Goal: Transaction & Acquisition: Purchase product/service

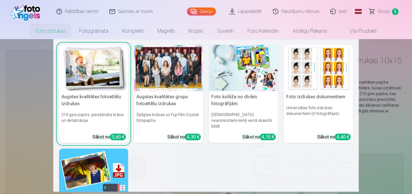
click at [174, 77] on div at bounding box center [168, 68] width 69 height 46
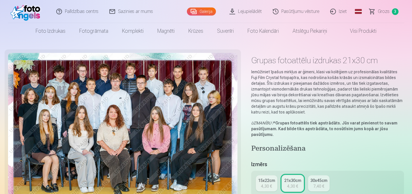
click at [381, 10] on span "Grozs" at bounding box center [384, 11] width 12 height 7
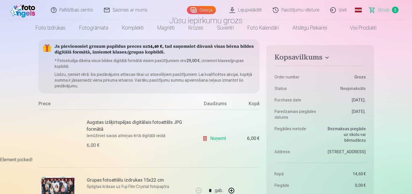
scroll to position [57, 0]
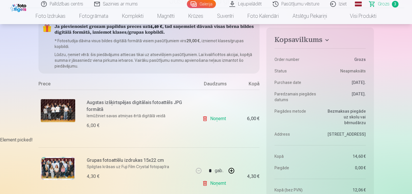
click at [212, 117] on link "Noņemt" at bounding box center [215, 118] width 26 height 11
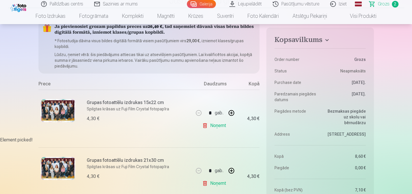
click at [218, 125] on link "Noņemt" at bounding box center [215, 125] width 26 height 11
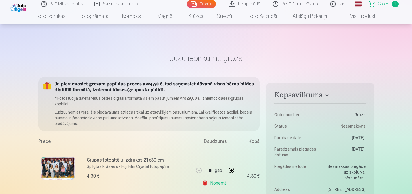
scroll to position [0, 0]
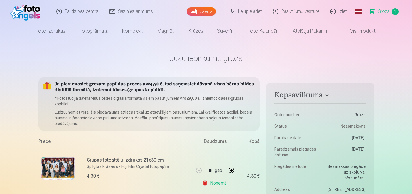
click at [202, 11] on link "Galerija" at bounding box center [201, 11] width 29 height 8
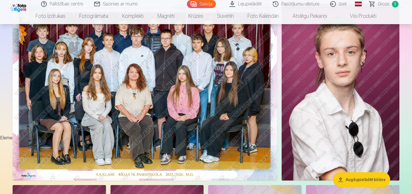
scroll to position [57, 0]
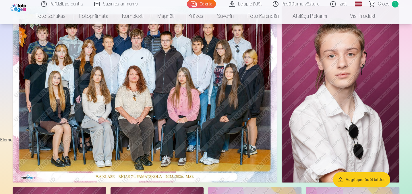
click at [345, 104] on img at bounding box center [340, 94] width 118 height 176
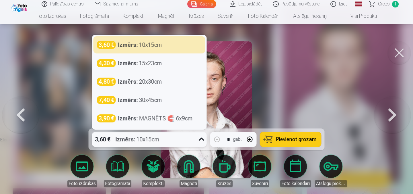
click at [203, 139] on icon at bounding box center [201, 139] width 9 height 9
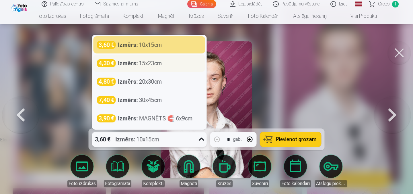
click at [153, 65] on div "Izmērs : 15x23cm" at bounding box center [140, 63] width 44 height 8
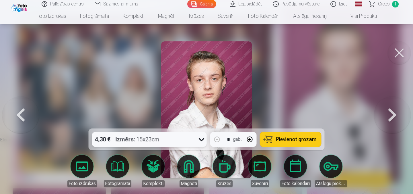
click at [251, 139] on button "button" at bounding box center [250, 139] width 14 height 14
click at [282, 139] on span "Pievienot grozam" at bounding box center [296, 139] width 40 height 5
type input "*"
click at [388, 117] on button at bounding box center [392, 109] width 37 height 26
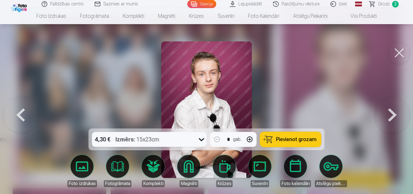
click at [388, 117] on button at bounding box center [392, 109] width 37 height 26
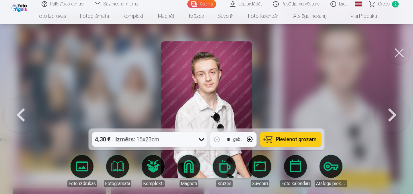
click at [388, 117] on button at bounding box center [392, 109] width 37 height 26
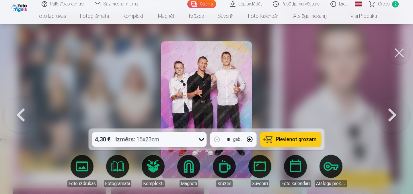
click at [388, 117] on button at bounding box center [392, 109] width 37 height 26
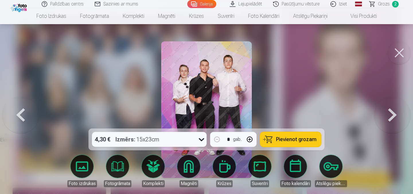
click at [388, 117] on button at bounding box center [392, 109] width 37 height 26
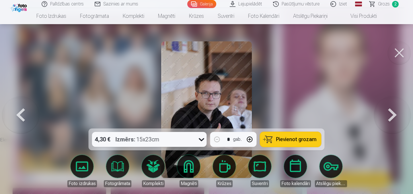
click at [395, 53] on button at bounding box center [399, 52] width 23 height 23
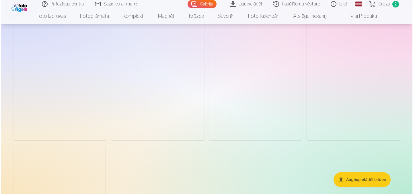
scroll to position [1951, 0]
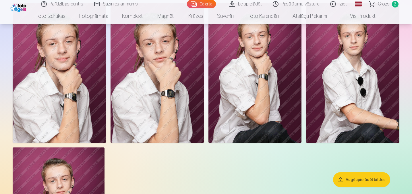
click at [55, 88] on img at bounding box center [59, 73] width 93 height 140
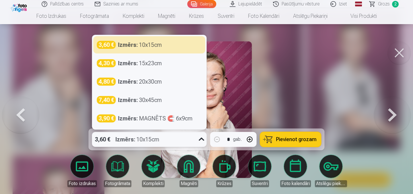
click at [200, 137] on icon at bounding box center [201, 139] width 9 height 9
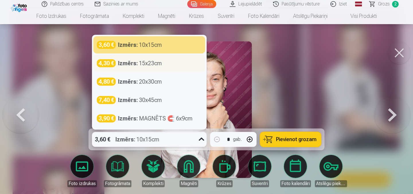
click at [128, 65] on strong "Izmērs :" at bounding box center [128, 63] width 20 height 8
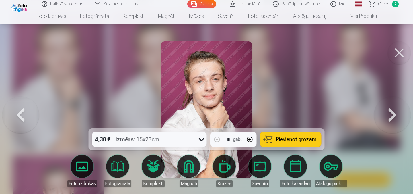
click at [252, 139] on button "button" at bounding box center [250, 139] width 14 height 14
click at [285, 137] on span "Pievienot grozam" at bounding box center [296, 139] width 40 height 5
type input "*"
click at [398, 117] on button at bounding box center [392, 109] width 37 height 26
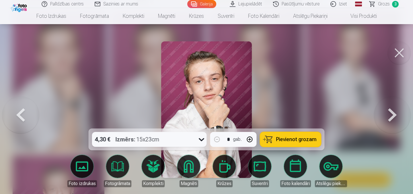
click at [393, 119] on button at bounding box center [392, 109] width 37 height 26
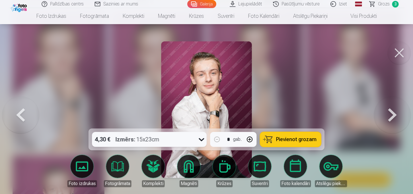
click at [393, 119] on button at bounding box center [392, 109] width 37 height 26
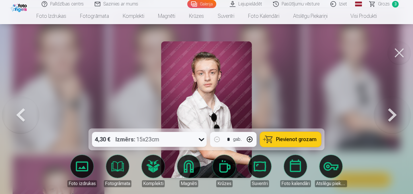
click at [393, 119] on button at bounding box center [392, 109] width 37 height 26
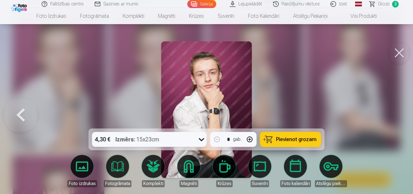
click at [393, 118] on div at bounding box center [206, 97] width 413 height 194
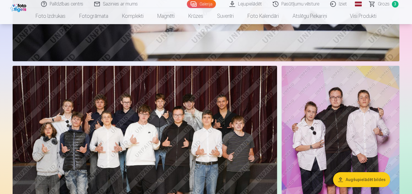
scroll to position [1400, 0]
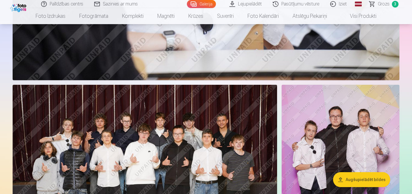
click at [184, 136] on img at bounding box center [145, 173] width 264 height 176
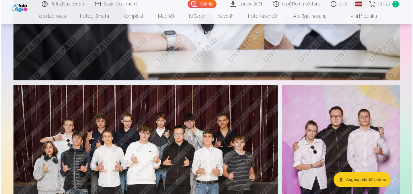
scroll to position [1404, 0]
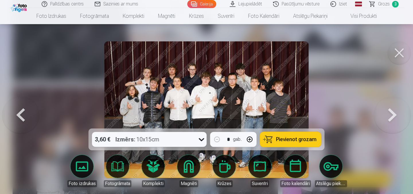
click at [201, 141] on icon at bounding box center [201, 139] width 9 height 9
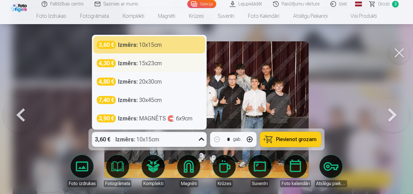
click at [159, 62] on div "Izmērs : 15x23cm" at bounding box center [140, 63] width 44 height 8
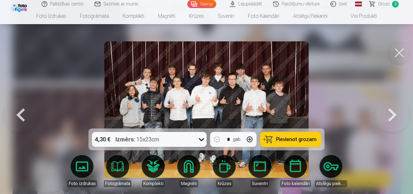
click at [298, 137] on span "Pievienot grozam" at bounding box center [296, 139] width 40 height 5
click at [378, 6] on link "Grozs 4" at bounding box center [384, 4] width 40 height 8
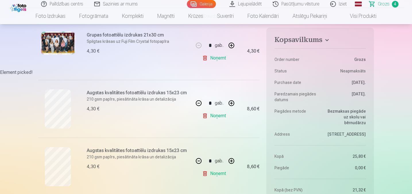
scroll to position [86, 0]
